Goal: Transaction & Acquisition: Purchase product/service

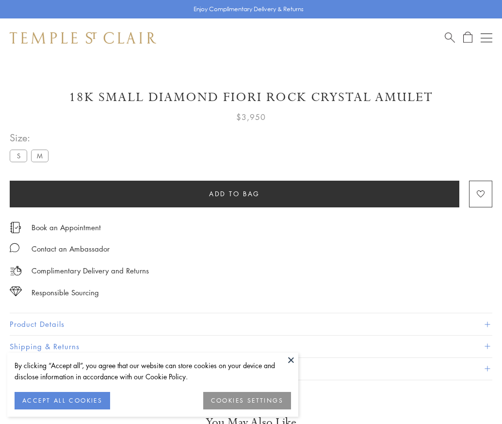
click at [234, 193] on span "Add to bag" at bounding box center [234, 193] width 51 height 11
